Goal: Find specific page/section: Find specific page/section

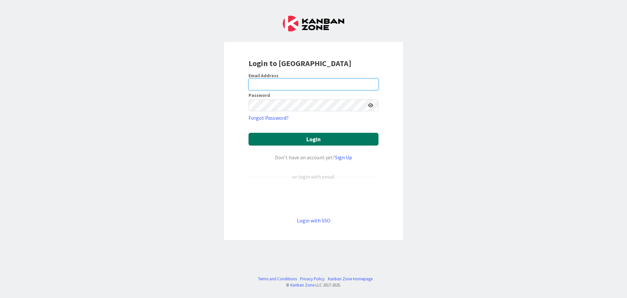
type input "[EMAIL_ADDRESS][DOMAIN_NAME]"
click at [266, 136] on button "Login" at bounding box center [314, 139] width 130 height 13
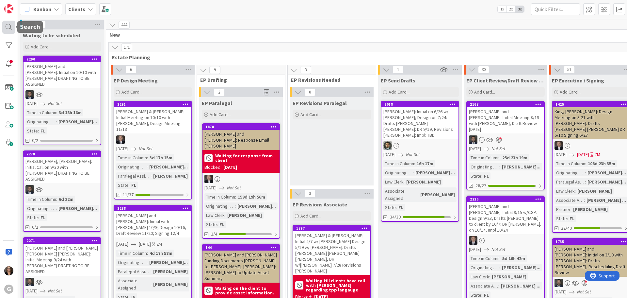
click at [8, 26] on div at bounding box center [8, 27] width 13 height 13
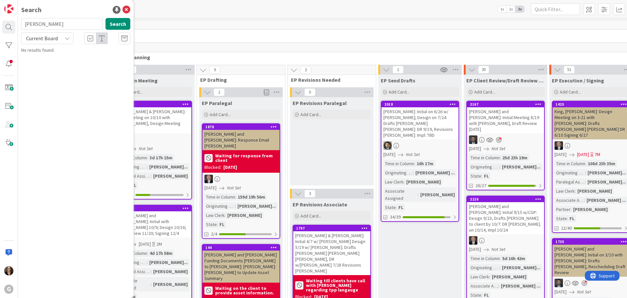
type input "[PERSON_NAME]"
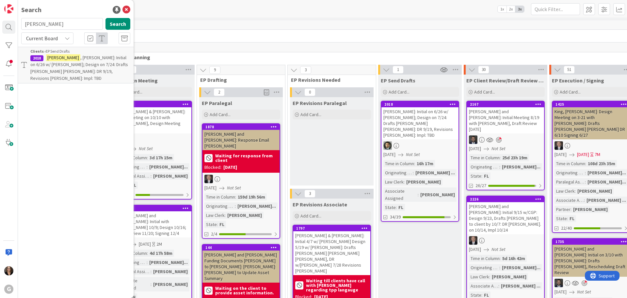
click at [58, 60] on mark "[PERSON_NAME]" at bounding box center [63, 57] width 34 height 7
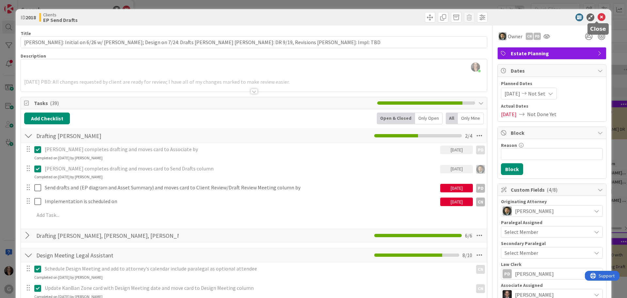
click at [598, 16] on icon at bounding box center [602, 17] width 8 height 8
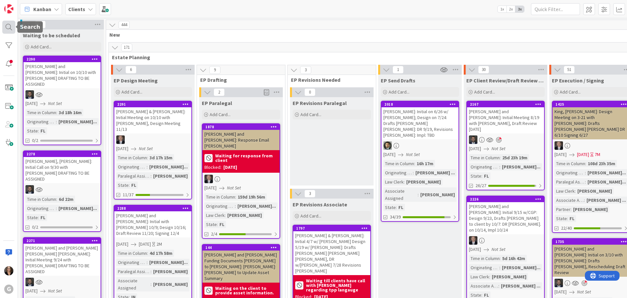
click at [6, 27] on div at bounding box center [8, 27] width 13 height 13
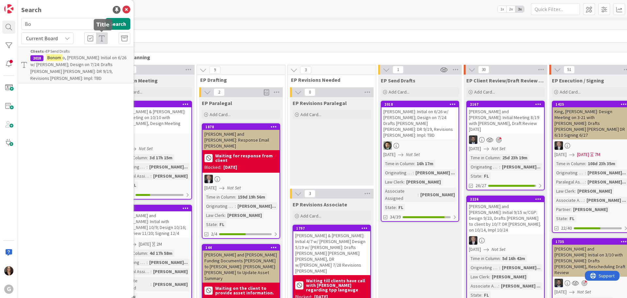
type input "B"
type input "[PERSON_NAME]"
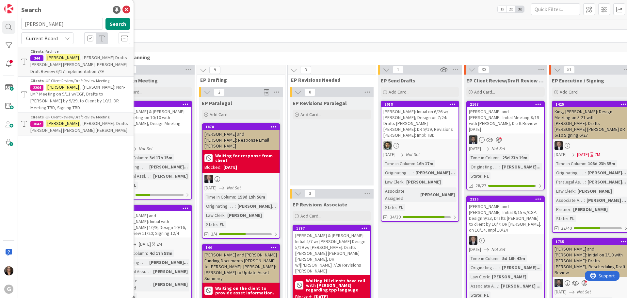
click at [96, 84] on span ", [PERSON_NAME]: Non-LMP Meeting on 9/11 w/CGP, Drafts to [PERSON_NAME] by 9/29…" at bounding box center [77, 97] width 95 height 26
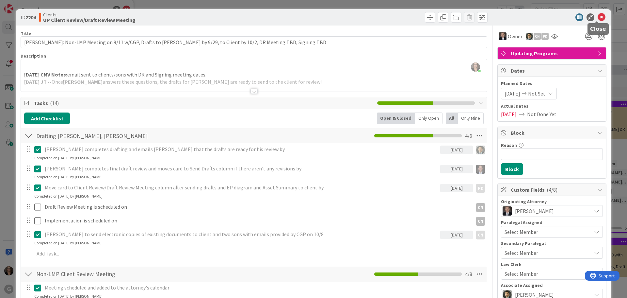
click at [598, 15] on icon at bounding box center [602, 17] width 8 height 8
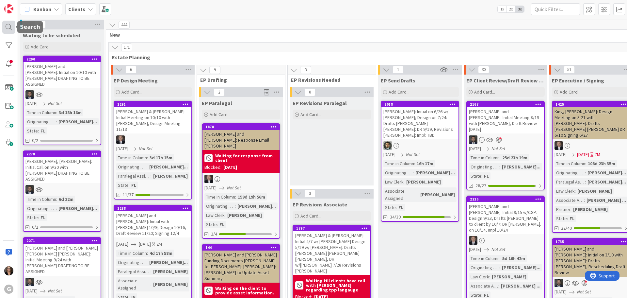
click at [9, 26] on div at bounding box center [8, 27] width 13 height 13
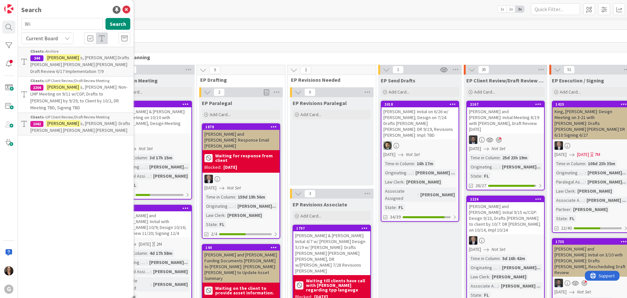
type input "W"
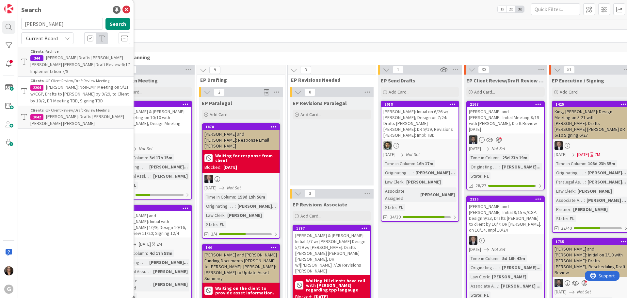
type input "[PERSON_NAME]"
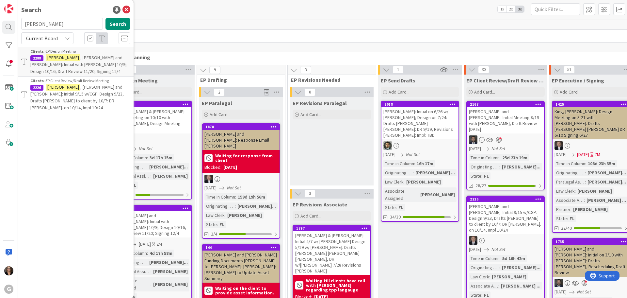
click at [94, 88] on span ", [PERSON_NAME] and [PERSON_NAME]: Initial 9/15 w/CGP: Design 9/23, Drafts [PER…" at bounding box center [76, 97] width 93 height 26
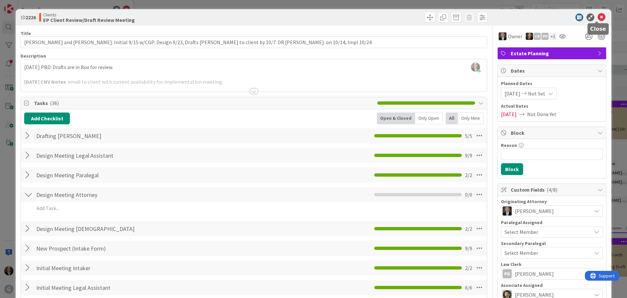
click at [598, 18] on icon at bounding box center [602, 17] width 8 height 8
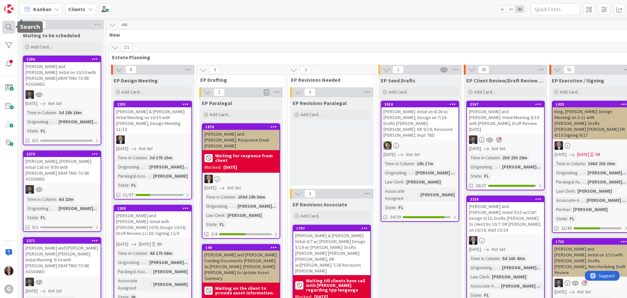
click at [7, 26] on div at bounding box center [8, 27] width 13 height 13
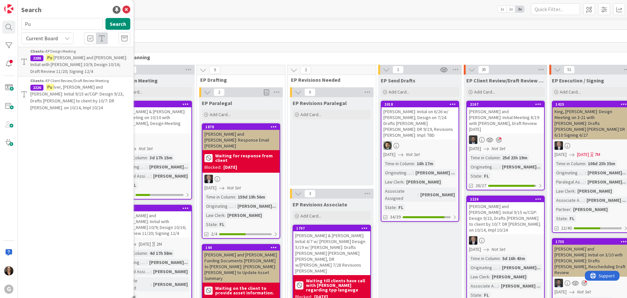
type input "P"
type input "[PERSON_NAME]"
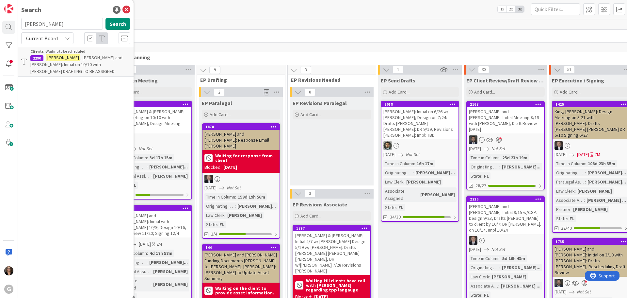
click at [57, 67] on span ", [PERSON_NAME] and [PERSON_NAME]: Initial on 10/10 with [PERSON_NAME] DRAFTING…" at bounding box center [76, 65] width 92 height 20
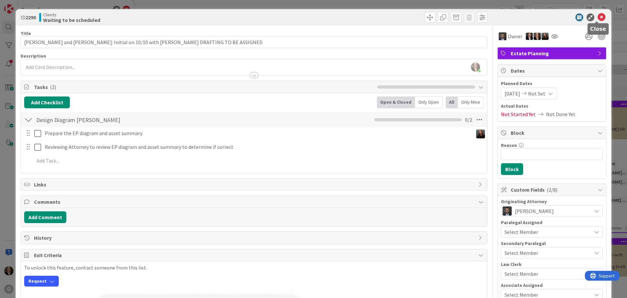
click at [598, 17] on icon at bounding box center [602, 17] width 8 height 8
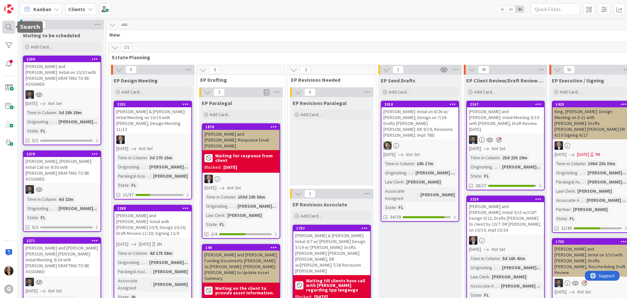
click at [7, 25] on div at bounding box center [8, 27] width 13 height 13
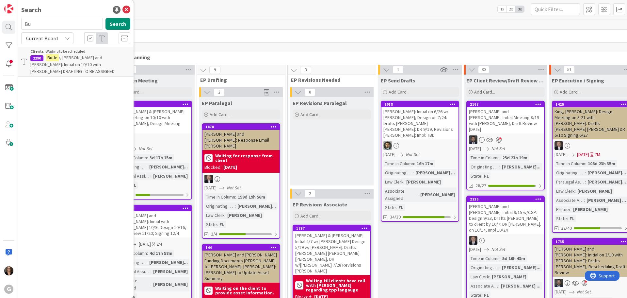
type input "B"
type input "[PERSON_NAME]"
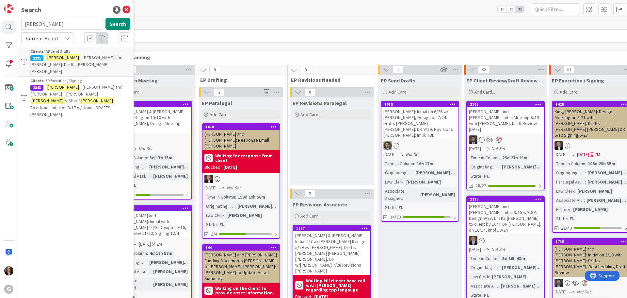
click at [74, 58] on span ", [PERSON_NAME] and [PERSON_NAME]: Drafts [PERSON_NAME] [PERSON_NAME]" at bounding box center [76, 65] width 92 height 20
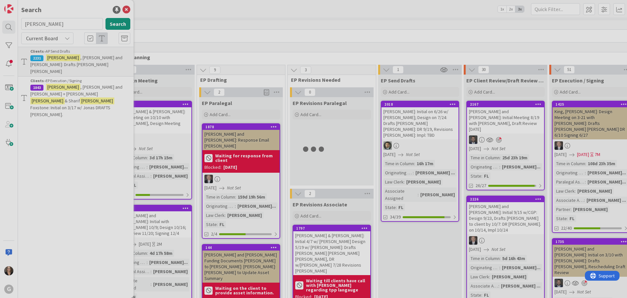
click at [74, 58] on div at bounding box center [313, 149] width 627 height 298
